Goal: Task Accomplishment & Management: Manage account settings

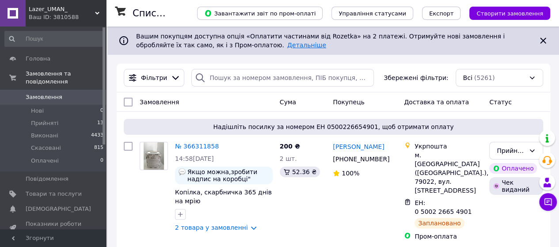
click at [287, 47] on link "Детальніше" at bounding box center [306, 45] width 39 height 7
click at [49, 119] on span "Прийняті" at bounding box center [44, 123] width 27 height 8
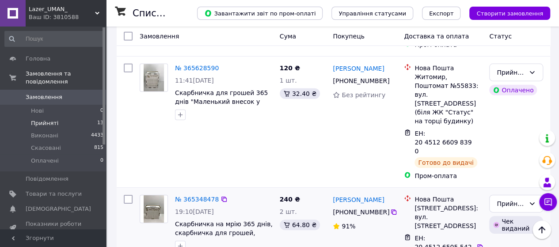
scroll to position [1288, 0]
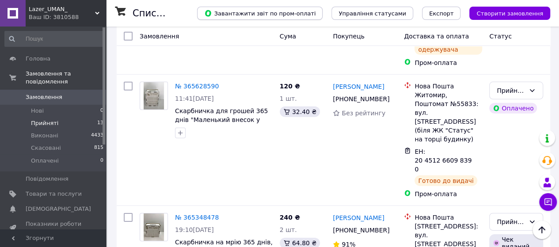
click at [263, 11] on span "Завантажити звіт по пром-оплаті" at bounding box center [259, 13] width 111 height 8
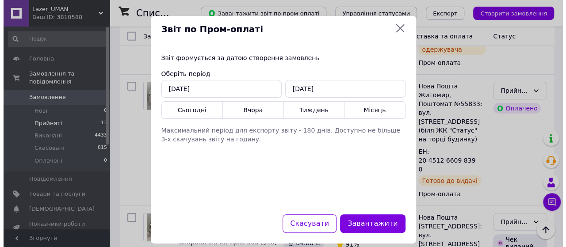
scroll to position [1262, 0]
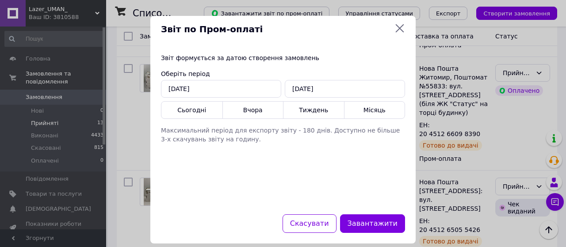
click at [400, 27] on icon at bounding box center [400, 28] width 8 height 8
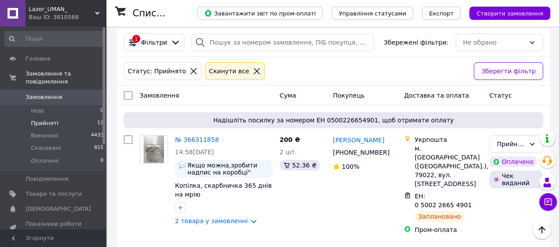
scroll to position [0, 0]
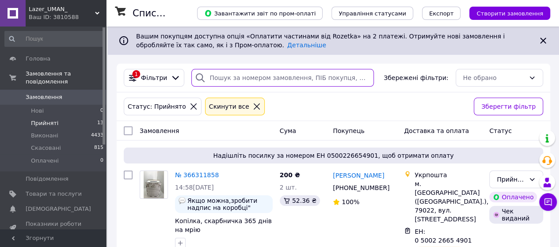
click at [219, 77] on input "search" at bounding box center [282, 78] width 183 height 18
click at [206, 79] on input "search" at bounding box center [282, 78] width 183 height 18
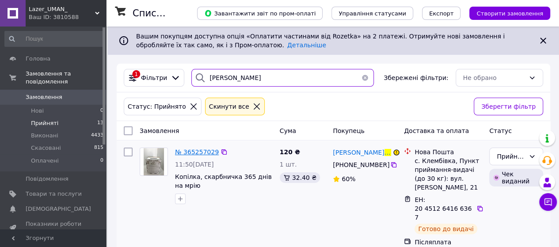
type input "Півторак"
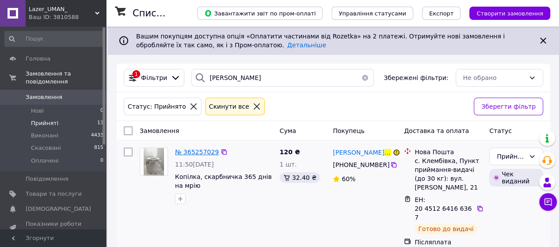
click at [203, 153] on span "№ 365257029" at bounding box center [197, 152] width 44 height 7
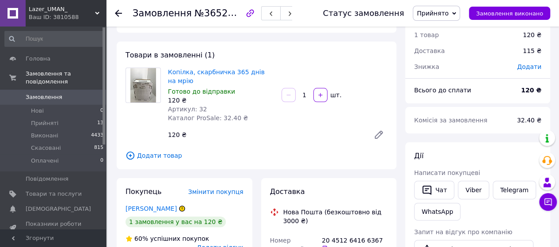
scroll to position [44, 0]
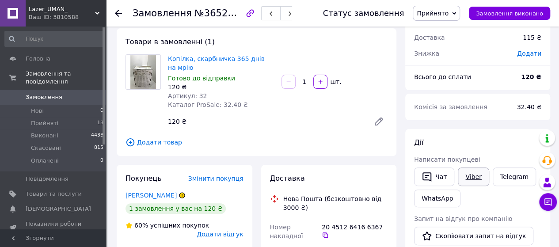
click at [473, 177] on link "Viber" at bounding box center [473, 177] width 31 height 19
click at [118, 12] on icon at bounding box center [118, 13] width 7 height 7
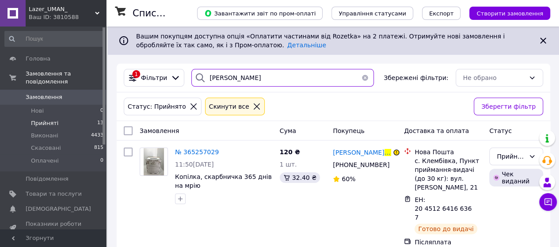
click at [233, 81] on input "Півторак" at bounding box center [282, 78] width 183 height 18
type input "П"
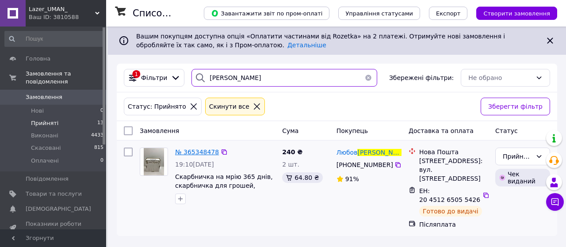
type input "Корнієць"
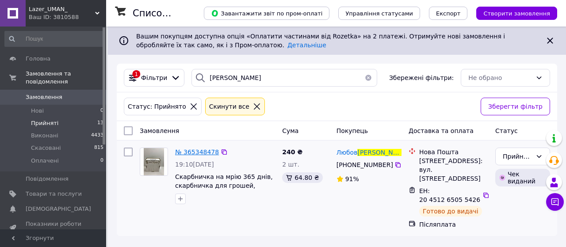
click at [201, 154] on span "№ 365348478" at bounding box center [197, 152] width 44 height 7
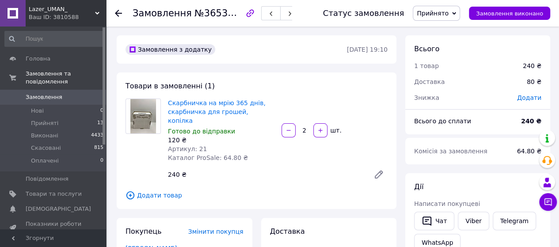
scroll to position [86, 0]
click at [469, 224] on link "Viber" at bounding box center [473, 221] width 31 height 19
click at [58, 117] on li "Прийняті 13" at bounding box center [54, 123] width 109 height 12
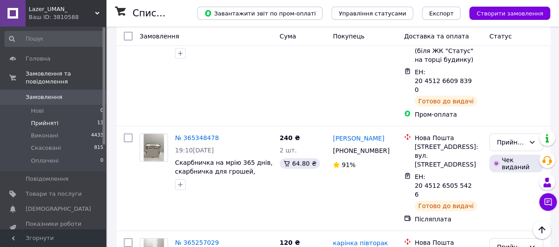
scroll to position [1377, 0]
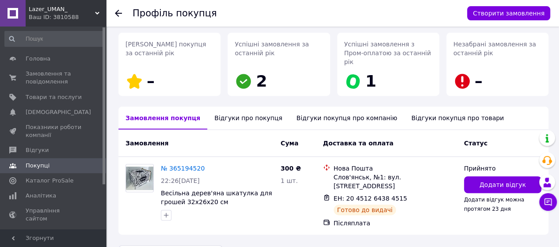
scroll to position [139, 0]
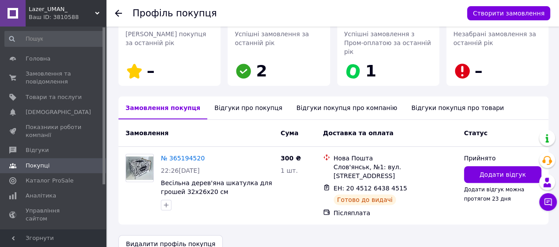
click at [121, 13] on use at bounding box center [118, 13] width 7 height 7
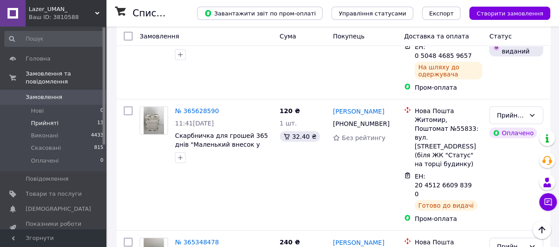
scroll to position [1377, 0]
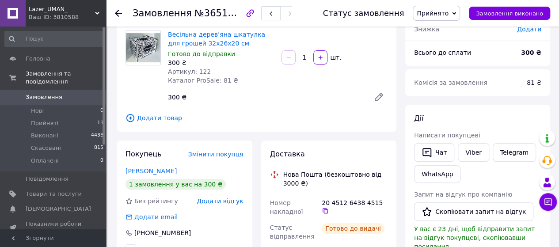
scroll to position [50, 0]
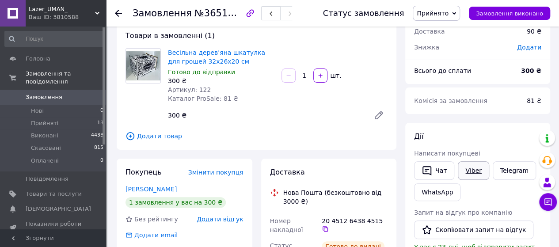
click at [476, 167] on link "Viber" at bounding box center [473, 170] width 31 height 19
click at [115, 14] on icon at bounding box center [118, 13] width 7 height 7
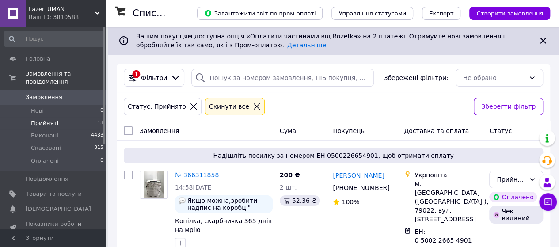
click at [218, 103] on div "Cкинути все" at bounding box center [229, 107] width 44 height 10
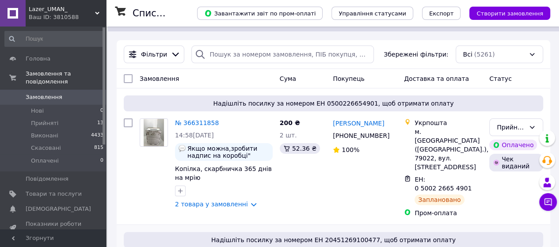
scroll to position [44, 0]
